Goal: Navigation & Orientation: Find specific page/section

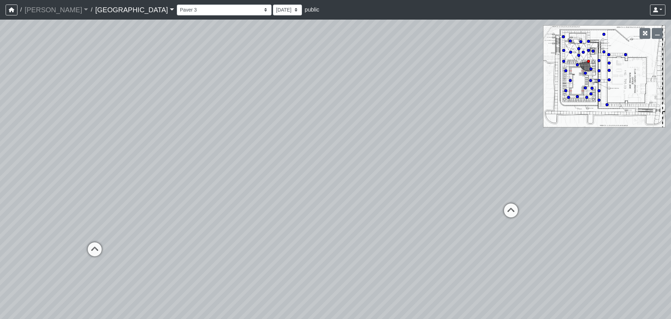
select select "fF4j5we1uELKFfG7gkZ69C"
click at [103, 9] on link "Huntersville" at bounding box center [134, 10] width 79 height 14
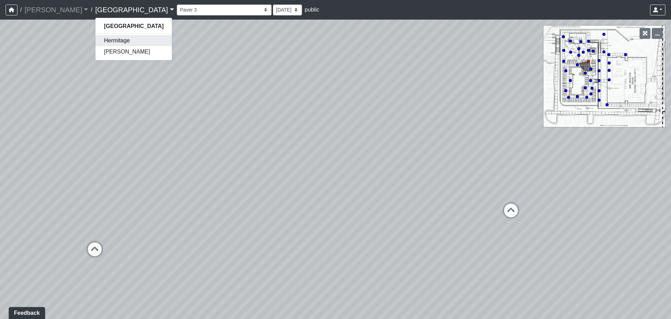
click at [95, 41] on link "Hermitage" at bounding box center [133, 40] width 77 height 11
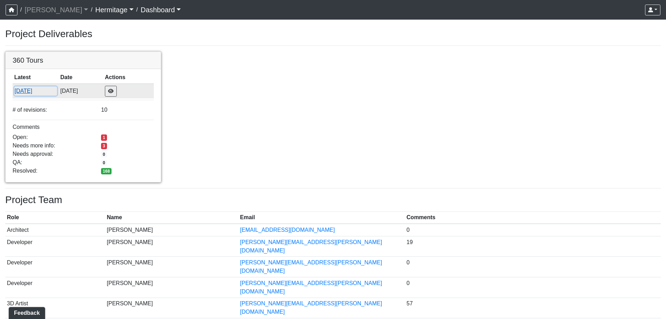
click at [33, 90] on button "[DATE]" at bounding box center [35, 90] width 43 height 9
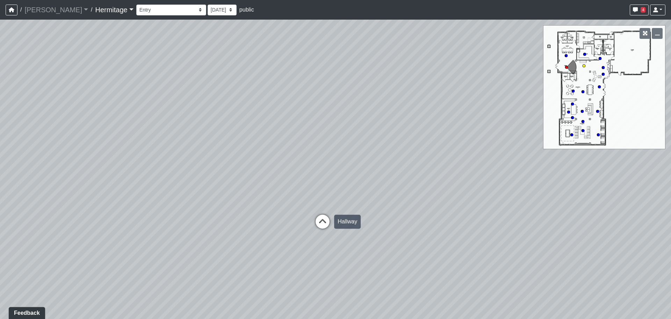
click at [325, 220] on icon at bounding box center [322, 224] width 21 height 21
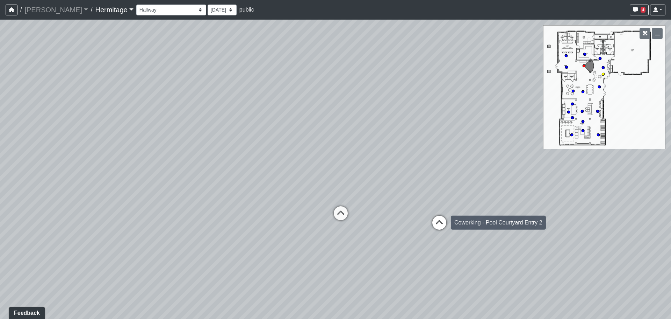
click at [439, 221] on icon at bounding box center [439, 225] width 21 height 21
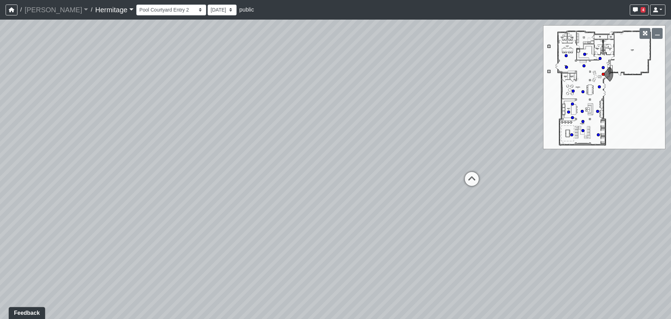
drag, startPoint x: 185, startPoint y: 173, endPoint x: 492, endPoint y: 166, distance: 306.4
click at [500, 167] on div "Loading... Leasing Desk Loading... Hallway Loading... Entry Loading... Coworkin…" at bounding box center [335, 169] width 671 height 299
drag, startPoint x: 197, startPoint y: 174, endPoint x: 316, endPoint y: 179, distance: 119.3
click at [515, 179] on div "Loading... Leasing Desk Loading... Hallway Loading... Entry Loading... Coworkin…" at bounding box center [335, 169] width 671 height 299
drag, startPoint x: 205, startPoint y: 178, endPoint x: 519, endPoint y: 187, distance: 314.1
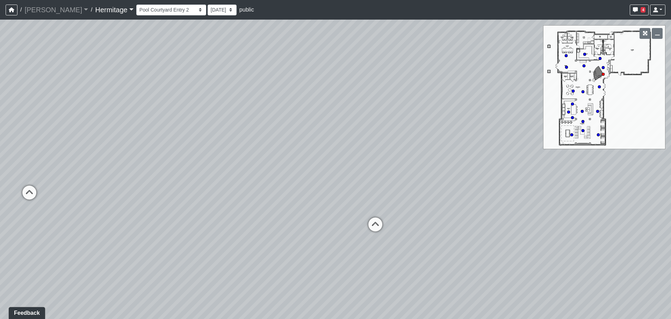
click at [519, 187] on div "Loading... Leasing Desk Loading... Hallway Loading... Entry Loading... Coworkin…" at bounding box center [335, 169] width 671 height 299
drag, startPoint x: 132, startPoint y: 163, endPoint x: 337, endPoint y: 164, distance: 204.9
click at [337, 164] on div "Loading... Leasing Desk Loading... Hallway Loading... Entry Loading... Coworkin…" at bounding box center [335, 169] width 671 height 299
drag, startPoint x: 172, startPoint y: 177, endPoint x: 319, endPoint y: 175, distance: 146.5
click at [319, 175] on div "Loading... Leasing Desk Loading... Hallway Loading... Entry Loading... Coworkin…" at bounding box center [335, 169] width 671 height 299
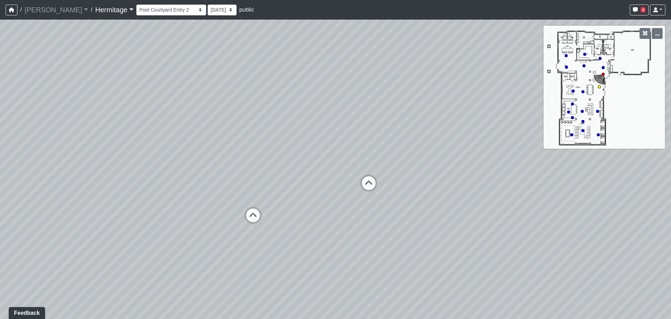
click at [241, 215] on div "Loading... Leasing Desk Loading... Hallway Loading... Entry Loading... Coworkin…" at bounding box center [335, 169] width 671 height 299
click at [252, 217] on icon at bounding box center [253, 218] width 21 height 21
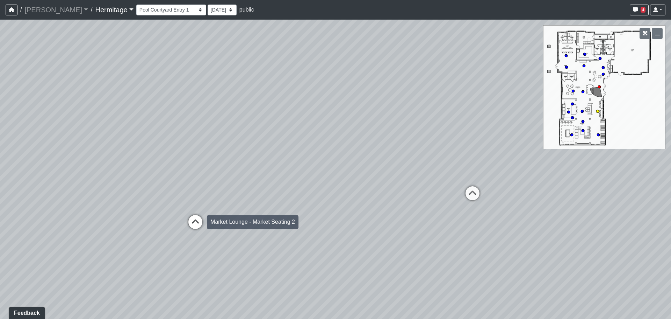
click at [196, 222] on icon at bounding box center [195, 225] width 21 height 21
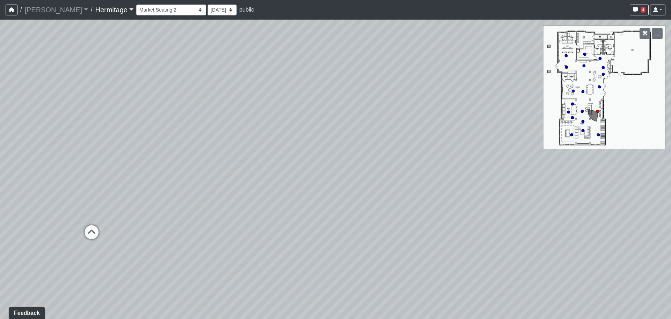
drag, startPoint x: 466, startPoint y: 212, endPoint x: 192, endPoint y: 199, distance: 274.1
click at [186, 198] on div "Loading... Leasing Desk Loading... Hallway Loading... Entry Loading... Coworkin…" at bounding box center [335, 169] width 671 height 299
drag, startPoint x: 205, startPoint y: 185, endPoint x: 447, endPoint y: 188, distance: 241.7
click at [461, 187] on div "Loading... Leasing Desk Loading... Hallway Loading... Entry Loading... Coworkin…" at bounding box center [335, 169] width 671 height 299
click at [173, 220] on div "Loading... Leasing Desk Loading... Hallway Loading... Entry Loading... Coworkin…" at bounding box center [335, 169] width 671 height 299
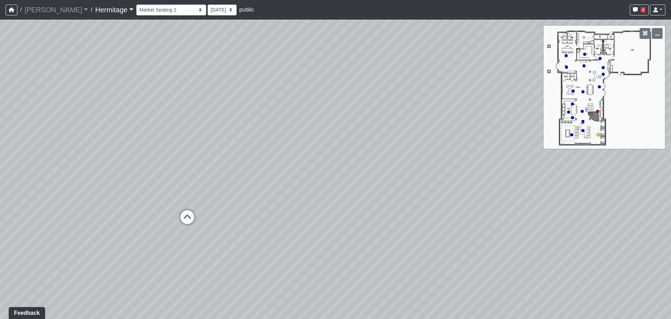
click at [185, 220] on icon at bounding box center [187, 220] width 21 height 21
drag, startPoint x: 449, startPoint y: 210, endPoint x: 117, endPoint y: 204, distance: 332.6
click at [117, 204] on div "Loading... Leasing Desk Loading... Hallway Loading... Entry Loading... Coworkin…" at bounding box center [335, 169] width 671 height 299
click at [418, 200] on icon at bounding box center [414, 204] width 21 height 21
drag, startPoint x: 203, startPoint y: 218, endPoint x: 391, endPoint y: 211, distance: 188.3
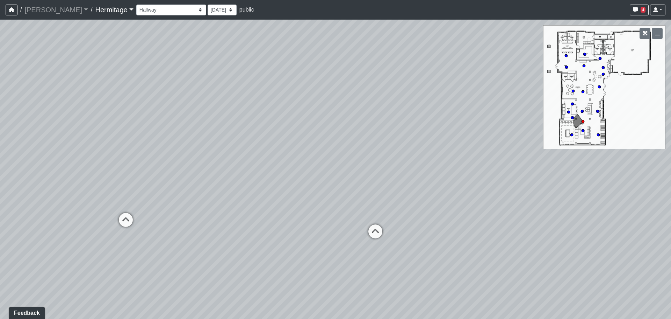
click at [405, 211] on div "Loading... Leasing Desk Loading... Hallway Loading... Entry Loading... Coworkin…" at bounding box center [335, 169] width 671 height 299
drag, startPoint x: 338, startPoint y: 203, endPoint x: 476, endPoint y: 203, distance: 138.5
click at [477, 203] on div "Loading... Leasing Desk Loading... Hallway Loading... Entry Loading... Coworkin…" at bounding box center [335, 169] width 671 height 299
drag, startPoint x: 255, startPoint y: 195, endPoint x: 519, endPoint y: 195, distance: 264.0
click at [519, 195] on div "Loading... Leasing Desk Loading... Hallway Loading... Entry Loading... Coworkin…" at bounding box center [335, 169] width 671 height 299
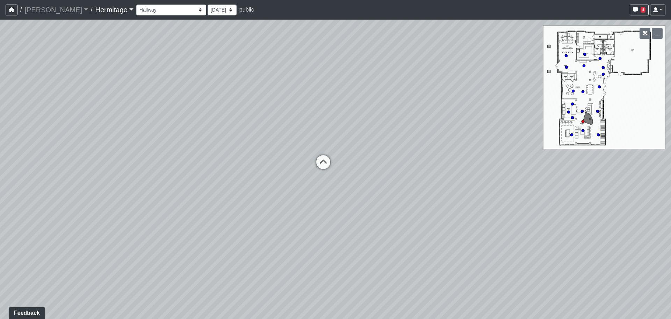
drag, startPoint x: 205, startPoint y: 194, endPoint x: 557, endPoint y: 204, distance: 352.2
click at [563, 204] on div "Loading... Leasing Desk Loading... Hallway Loading... Entry Loading... Coworkin…" at bounding box center [335, 169] width 671 height 299
drag, startPoint x: 244, startPoint y: 193, endPoint x: 426, endPoint y: 201, distance: 182.0
click at [429, 201] on div "Loading... Leasing Desk Loading... Hallway Loading... Entry Loading... Coworkin…" at bounding box center [335, 169] width 671 height 299
click at [298, 194] on icon at bounding box center [298, 198] width 21 height 21
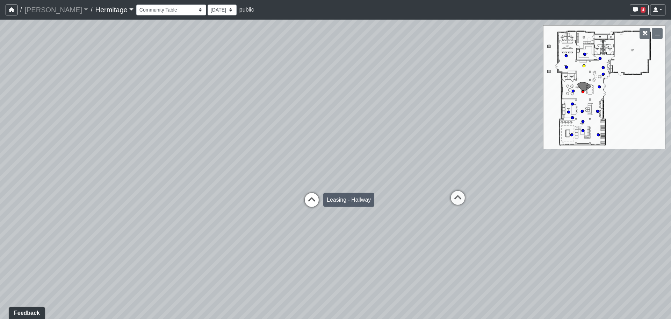
click at [311, 200] on icon at bounding box center [311, 203] width 21 height 21
drag, startPoint x: 136, startPoint y: 208, endPoint x: 578, endPoint y: 209, distance: 442.4
click at [586, 209] on div "Loading... Leasing Desk Loading... Hallway Loading... Entry Loading... Coworkin…" at bounding box center [335, 169] width 671 height 299
click at [643, 33] on button "button" at bounding box center [645, 33] width 11 height 11
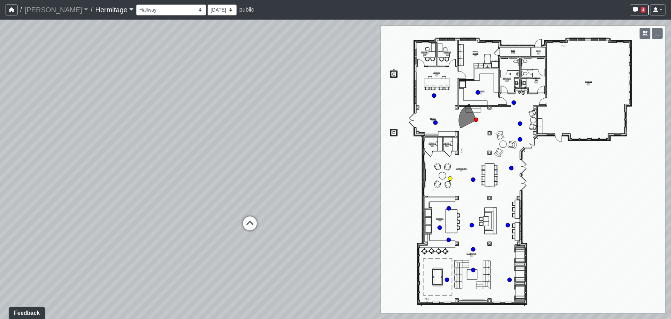
click at [450, 177] on circle at bounding box center [450, 178] width 4 height 4
drag, startPoint x: 312, startPoint y: 190, endPoint x: 405, endPoint y: 195, distance: 93.2
click at [405, 195] on div "Loading... Leasing Desk Loading... Hallway Loading... Entry Loading... Coworkin…" at bounding box center [335, 169] width 671 height 299
drag, startPoint x: 180, startPoint y: 174, endPoint x: 335, endPoint y: 181, distance: 155.4
click at [335, 181] on div "Loading... Leasing Desk Loading... Hallway Loading... Entry Loading... Coworkin…" at bounding box center [335, 169] width 671 height 299
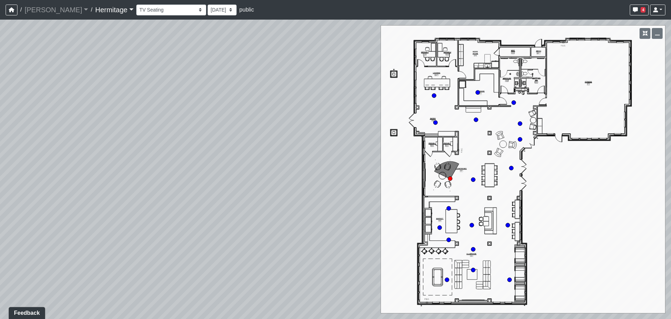
drag, startPoint x: 144, startPoint y: 179, endPoint x: 285, endPoint y: 145, distance: 144.9
click at [285, 145] on div "Loading... Leasing Desk Loading... Hallway Loading... Entry Loading... Coworkin…" at bounding box center [335, 169] width 671 height 299
click at [476, 92] on circle at bounding box center [478, 92] width 4 height 4
drag, startPoint x: 335, startPoint y: 171, endPoint x: 78, endPoint y: 141, distance: 259.2
click at [74, 141] on div "Loading... Leasing Desk Loading... Hallway Loading... Entry Loading... Coworkin…" at bounding box center [335, 169] width 671 height 299
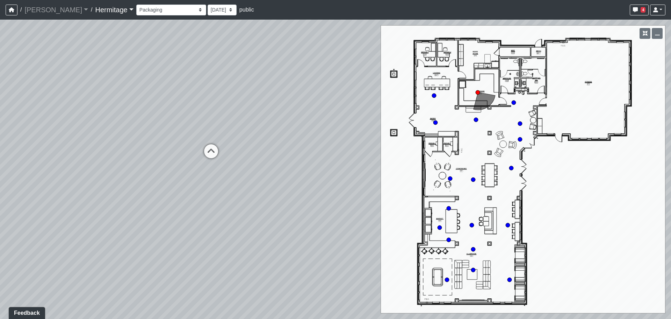
drag, startPoint x: 277, startPoint y: 142, endPoint x: 51, endPoint y: 140, distance: 226.3
click at [1, 140] on div "Loading... Leasing Desk Loading... Hallway Loading... Entry Loading... Coworkin…" at bounding box center [335, 169] width 671 height 299
drag, startPoint x: 287, startPoint y: 141, endPoint x: 32, endPoint y: 135, distance: 255.3
click at [5, 135] on div "Loading... Leasing Desk Loading... Hallway Loading... Entry Loading... Coworkin…" at bounding box center [335, 169] width 671 height 299
drag, startPoint x: 306, startPoint y: 138, endPoint x: 60, endPoint y: 124, distance: 246.3
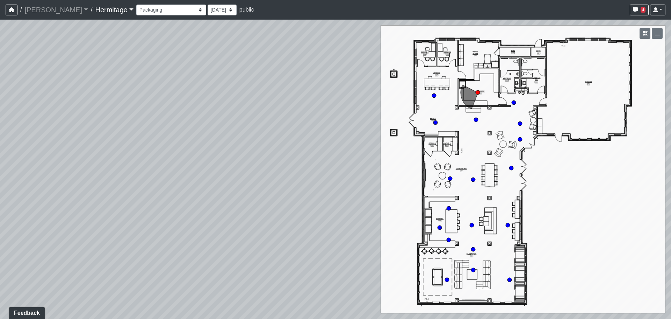
click at [3, 124] on div "Loading... Leasing Desk Loading... Hallway Loading... Entry Loading... Coworkin…" at bounding box center [335, 169] width 671 height 299
drag, startPoint x: 306, startPoint y: 124, endPoint x: 147, endPoint y: 121, distance: 159.1
click at [147, 121] on div "Loading... Leasing Desk Loading... Hallway Loading... Entry Loading... Coworkin…" at bounding box center [335, 169] width 671 height 299
drag, startPoint x: 109, startPoint y: 132, endPoint x: 123, endPoint y: 133, distance: 14.1
click at [105, 133] on div "Loading... Leasing Desk Loading... Hallway Loading... Entry Loading... Coworkin…" at bounding box center [335, 169] width 671 height 299
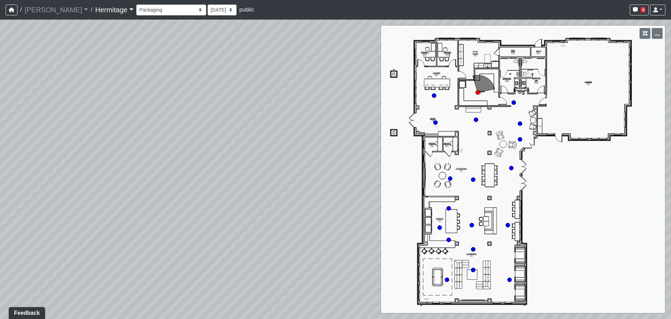
drag, startPoint x: 156, startPoint y: 128, endPoint x: 80, endPoint y: 131, distance: 75.9
click at [80, 131] on div "Loading... Leasing Desk Loading... Hallway Loading... Entry Loading... Coworkin…" at bounding box center [335, 169] width 671 height 299
drag, startPoint x: 256, startPoint y: 122, endPoint x: 75, endPoint y: 119, distance: 181.2
click at [29, 116] on div "Loading... Leasing Desk Loading... Hallway Loading... Entry Loading... Coworkin…" at bounding box center [335, 169] width 671 height 299
drag, startPoint x: 295, startPoint y: 119, endPoint x: 207, endPoint y: 123, distance: 88.6
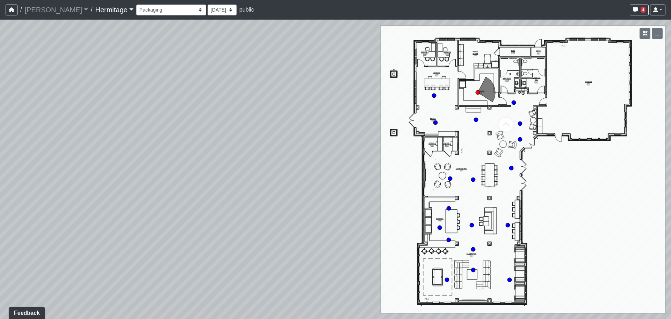
click at [169, 123] on div "Loading... Leasing Desk Loading... Hallway Loading... Entry Loading... Coworkin…" at bounding box center [335, 169] width 671 height 299
click at [140, 9] on select "Booth Seating Fireplace Pool Table Community Table Hallway Pool Courtyard Entry…" at bounding box center [171, 10] width 70 height 11
click at [136, 5] on select "Booth Seating Fireplace Pool Table Community Table Hallway Pool Courtyard Entry…" at bounding box center [171, 10] width 70 height 11
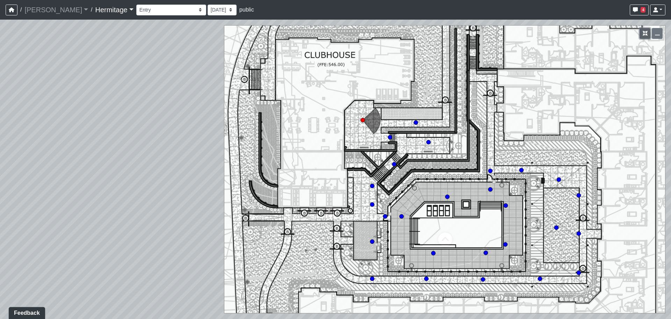
click at [642, 30] on button "button" at bounding box center [645, 33] width 11 height 11
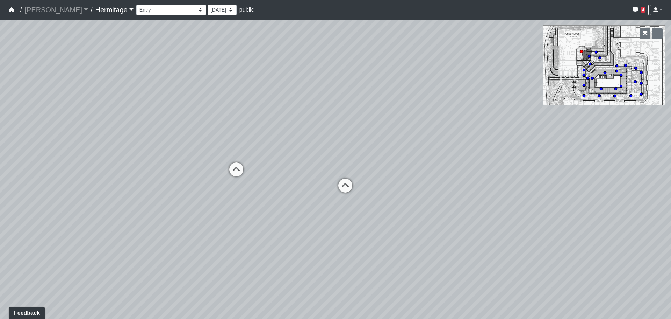
drag, startPoint x: 458, startPoint y: 191, endPoint x: 315, endPoint y: 137, distance: 153.5
click at [315, 137] on div "Loading... Leasing Desk Loading... Hallway Loading... Entry Loading... Coworkin…" at bounding box center [335, 169] width 671 height 299
drag, startPoint x: 175, startPoint y: 158, endPoint x: 141, endPoint y: 162, distance: 34.4
click at [141, 162] on div "Loading... Leasing Desk Loading... Hallway Loading... Entry Loading... Coworkin…" at bounding box center [335, 169] width 671 height 299
drag, startPoint x: 433, startPoint y: 148, endPoint x: 505, endPoint y: 149, distance: 72.4
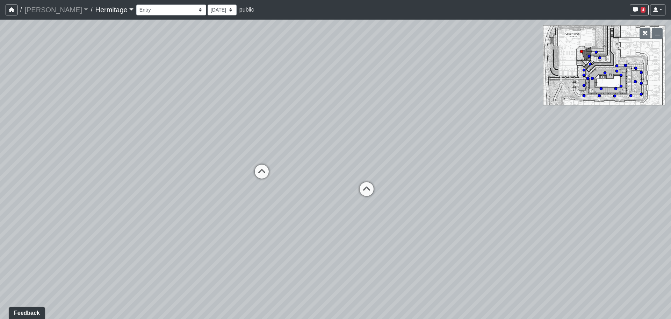
click at [506, 149] on div "Loading... Leasing Desk Loading... Hallway Loading... Entry Loading... Coworkin…" at bounding box center [335, 169] width 671 height 299
click at [365, 181] on div "Loading... Stairs 1" at bounding box center [366, 188] width 21 height 21
click at [293, 193] on icon at bounding box center [294, 200] width 21 height 21
drag, startPoint x: 496, startPoint y: 191, endPoint x: 233, endPoint y: 183, distance: 263.5
click at [188, 182] on div "Loading... Leasing Desk Loading... Hallway Loading... Entry Loading... Coworkin…" at bounding box center [335, 169] width 671 height 299
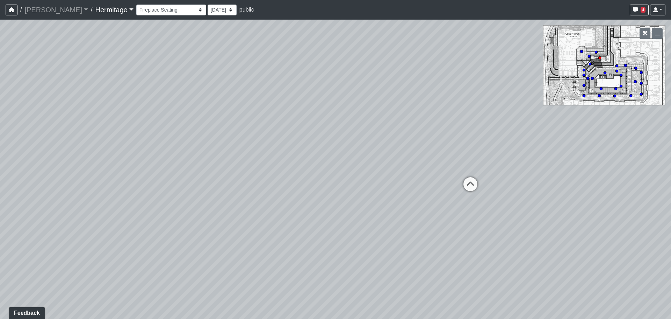
drag
click at [129, 154] on div "Loading... Leasing Desk Loading... Hallway Loading... Entry Loading... Coworkin…" at bounding box center [335, 169] width 671 height 299
click at [243, 163] on div "Loading... Leasing Desk Loading... Hallway Loading... Entry Loading... Coworkin…" at bounding box center [335, 169] width 671 height 299
click at [361, 198] on icon at bounding box center [352, 200] width 21 height 21
click at [266, 223] on div "Loading... Leasing Desk Loading... Hallway Loading... Entry Loading... Coworkin…" at bounding box center [335, 169] width 671 height 299
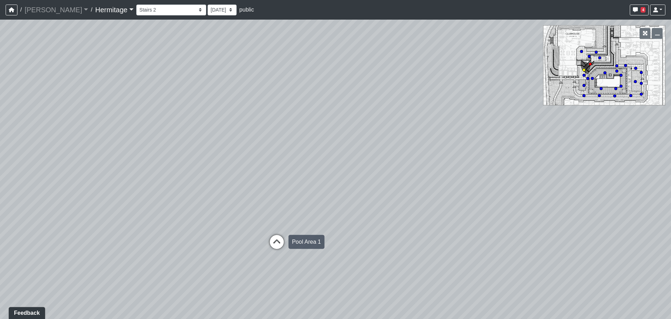
click at [278, 239] on icon at bounding box center [276, 245] width 21 height 21
click at [457, 186] on div "Loading... Leasing Desk Loading... Hallway Loading... Entry Loading... Coworkin…" at bounding box center [335, 169] width 671 height 299
click at [213, 178] on icon at bounding box center [207, 180] width 21 height 21
click at [419, 172] on div "Loading... Leasing Desk Loading... Hallway Loading... Entry Loading... Coworkin…" at bounding box center [335, 169] width 671 height 299
click at [553, 105] on div "Loading... Leasing Desk Loading... Hallway Loading... Entry Loading... Coworkin…" at bounding box center [335, 169] width 671 height 299
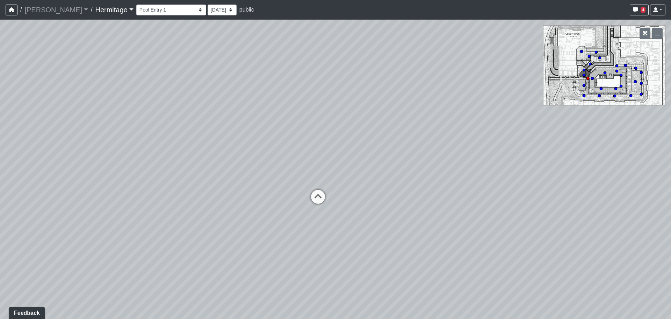
click at [408, 148] on div "Loading... Leasing Desk Loading... Hallway Loading... Entry Loading... Coworkin…" at bounding box center [335, 169] width 671 height 299
click at [138, 12] on select "Booth Seating Fireplace Pool Table Community Table Hallway Pool Courtyard Entry…" at bounding box center [171, 10] width 70 height 11
click at [136, 5] on select "Booth Seating Fireplace Pool Table Community Table Hallway Pool Courtyard Entry…" at bounding box center [171, 10] width 70 height 11
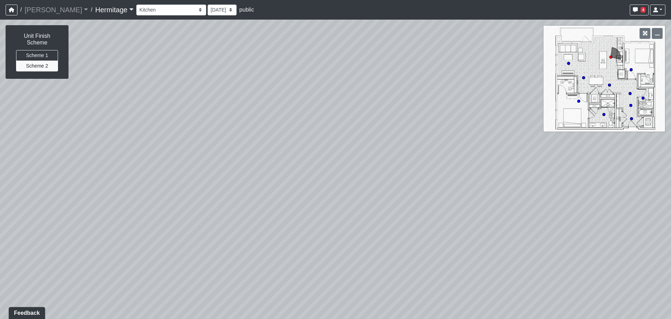
drag, startPoint x: 236, startPoint y: 150, endPoint x: 428, endPoint y: 111, distance: 196.5
click at [428, 111] on div "Loading... Leasing Desk Loading... Hallway Loading... Entry Loading... Coworkin…" at bounding box center [335, 169] width 671 height 299
click at [482, 178] on div "Loading... Leasing Desk Loading... Hallway Loading... Entry Loading... Coworkin…" at bounding box center [335, 169] width 671 height 299
click at [373, 92] on div "Loading... Leasing Desk Loading... Hallway Loading... Entry Loading... Coworkin…" at bounding box center [335, 169] width 671 height 299
click at [314, 103] on icon at bounding box center [313, 105] width 21 height 21
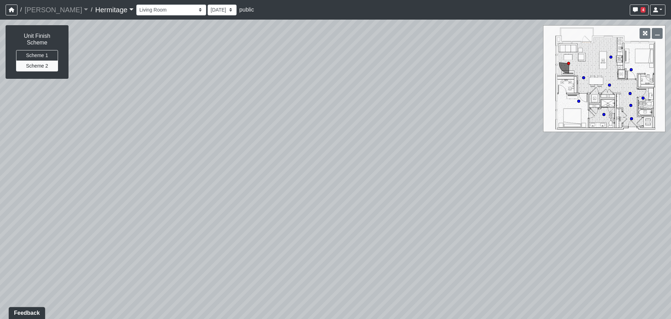
click at [483, 147] on div "Loading... Leasing Desk Loading... Hallway Loading... Entry Loading... Coworkin…" at bounding box center [335, 169] width 671 height 299
click at [329, 114] on icon at bounding box center [331, 119] width 21 height 21
click at [466, 152] on div "Loading... Leasing Desk Loading... Hallway Loading... Entry Loading... Coworkin…" at bounding box center [335, 169] width 671 height 299
click at [239, 176] on icon at bounding box center [240, 178] width 21 height 21
drag, startPoint x: 183, startPoint y: 193, endPoint x: 516, endPoint y: 170, distance: 334.7
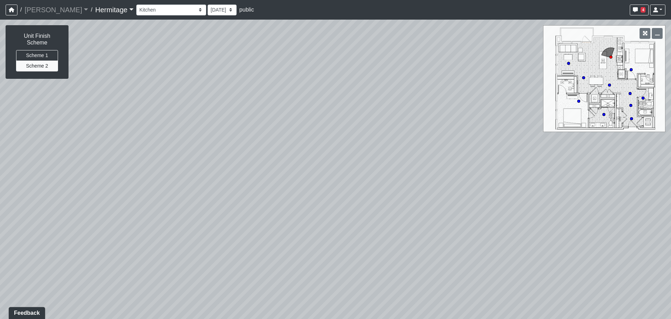
click at [517, 170] on div "Loading... Leasing Desk Loading... Hallway Loading... Entry Loading... Coworkin…" at bounding box center [335, 169] width 671 height 299
click at [291, 194] on icon at bounding box center [294, 200] width 21 height 21
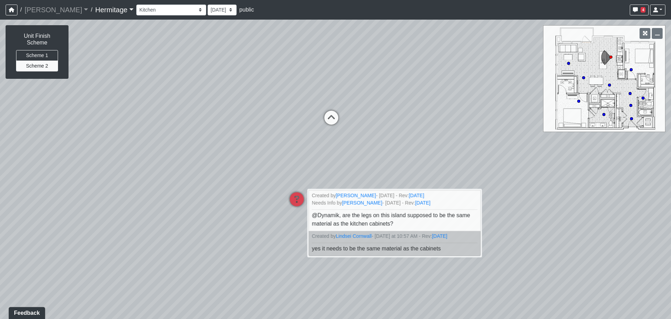
drag, startPoint x: 291, startPoint y: 138, endPoint x: 310, endPoint y: 154, distance: 25.1
click at [309, 154] on div "Loading... Leasing Desk Loading... Hallway Loading... Entry Loading... Coworkin…" at bounding box center [335, 169] width 671 height 299
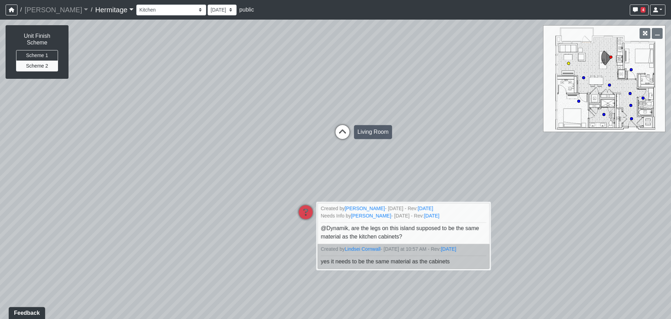
click at [342, 134] on icon at bounding box center [342, 135] width 21 height 21
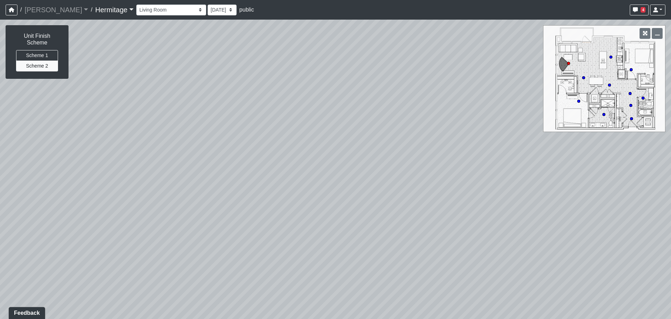
drag, startPoint x: 146, startPoint y: 189, endPoint x: 464, endPoint y: 208, distance: 318.1
click at [464, 208] on div "Loading... Leasing Desk Loading... Hallway Loading... Entry Loading... Coworkin…" at bounding box center [335, 169] width 671 height 299
click at [456, 222] on div "Loading... Leasing Desk Loading... Hallway Loading... Entry Loading... Coworkin…" at bounding box center [335, 169] width 671 height 299
drag, startPoint x: 168, startPoint y: 163, endPoint x: 444, endPoint y: 179, distance: 276.7
click at [444, 179] on div "Loading... Leasing Desk Loading... Hallway Loading... Entry Loading... Coworkin…" at bounding box center [335, 169] width 671 height 299
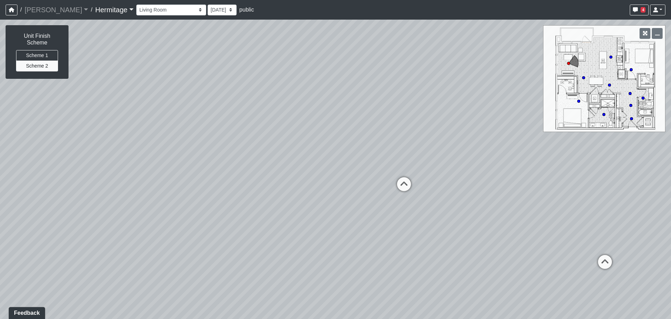
drag, startPoint x: 207, startPoint y: 227, endPoint x: 497, endPoint y: 207, distance: 291.2
click at [497, 207] on div "Loading... Leasing Desk Loading... Hallway Loading... Entry Loading... Coworkin…" at bounding box center [335, 169] width 671 height 299
drag, startPoint x: 493, startPoint y: 229, endPoint x: 213, endPoint y: 190, distance: 283.3
click at [213, 190] on div "Loading... Leasing Desk Loading... Hallway Loading... Entry Loading... Coworkin…" at bounding box center [335, 169] width 671 height 299
drag, startPoint x: 319, startPoint y: 206, endPoint x: 272, endPoint y: 210, distance: 47.7
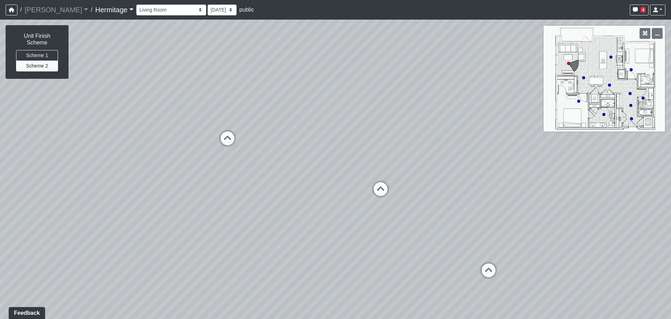
click at [272, 210] on div "Loading... Leasing Desk Loading... Hallway Loading... Entry Loading... Coworkin…" at bounding box center [335, 169] width 671 height 299
click at [388, 190] on icon at bounding box center [382, 192] width 21 height 21
click at [329, 159] on icon at bounding box center [325, 161] width 21 height 21
drag, startPoint x: 501, startPoint y: 194, endPoint x: 169, endPoint y: 180, distance: 332.8
click at [168, 180] on div "Loading... Leasing Desk Loading... Hallway Loading... Entry Loading... Coworkin…" at bounding box center [335, 169] width 671 height 299
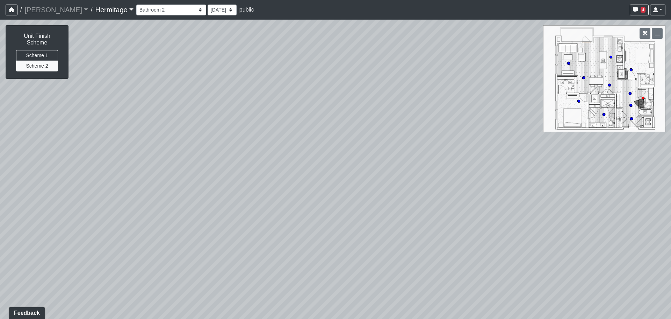
drag, startPoint x: 428, startPoint y: 204, endPoint x: 80, endPoint y: 167, distance: 349.9
click at [76, 167] on div "Loading... Leasing Desk Loading... Hallway Loading... Entry Loading... Coworkin…" at bounding box center [335, 169] width 671 height 299
drag, startPoint x: 269, startPoint y: 158, endPoint x: 25, endPoint y: 147, distance: 244.0
click at [18, 145] on div "Loading... Leasing Desk Loading... Hallway Loading... Entry Loading... Coworkin…" at bounding box center [335, 169] width 671 height 299
click at [430, 98] on icon at bounding box center [426, 100] width 21 height 21
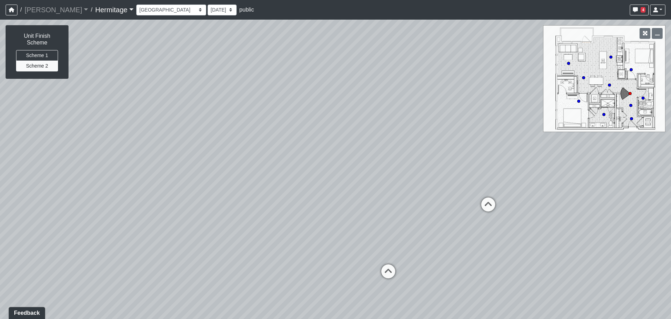
drag, startPoint x: 215, startPoint y: 183, endPoint x: 478, endPoint y: 197, distance: 263.0
click at [479, 197] on div "Loading... Leasing Desk Loading... Hallway Loading... Entry Loading... Coworkin…" at bounding box center [335, 169] width 671 height 299
drag, startPoint x: 249, startPoint y: 162, endPoint x: 563, endPoint y: 199, distance: 316.9
click at [587, 206] on div "Loading... Leasing Desk Loading... Hallway Loading... Entry Loading... Coworkin…" at bounding box center [335, 169] width 671 height 299
drag, startPoint x: 248, startPoint y: 192, endPoint x: 639, endPoint y: 211, distance: 391.8
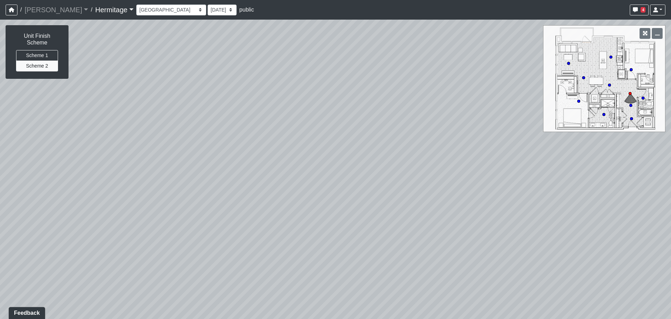
click at [639, 211] on div "Loading... Leasing Desk Loading... Hallway Loading... Entry Loading... Coworkin…" at bounding box center [335, 169] width 671 height 299
click at [614, 202] on div "Loading... Leasing Desk Loading... Hallway Loading... Entry Loading... Coworkin…" at bounding box center [335, 169] width 671 height 299
click at [565, 190] on div "Loading... Leasing Desk Loading... Hallway Loading... Entry Loading... Coworkin…" at bounding box center [335, 169] width 671 height 299
click at [551, 184] on div "Loading... Leasing Desk Loading... Hallway Loading... Entry Loading... Coworkin…" at bounding box center [335, 169] width 671 height 299
click at [366, 290] on icon at bounding box center [361, 299] width 21 height 21
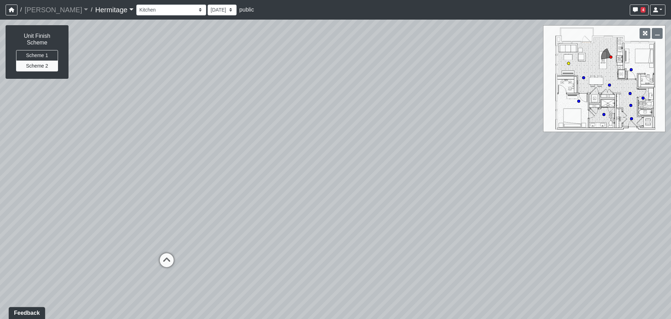
click at [163, 263] on icon at bounding box center [166, 263] width 21 height 21
select select "bu3nZNopTLP8rKF5QbFbMe"
click at [21, 181] on div "Loading... Leasing Desk Loading... Hallway Loading... Entry Loading... Coworkin…" at bounding box center [335, 169] width 671 height 299
click at [184, 226] on div "Loading... Leasing Desk Loading... Hallway Loading... Entry Loading... Coworkin…" at bounding box center [335, 169] width 671 height 299
click at [359, 232] on div "Loading... Leasing Desk Loading... Hallway Loading... Entry Loading... Coworkin…" at bounding box center [335, 169] width 671 height 299
